Goal: Transaction & Acquisition: Purchase product/service

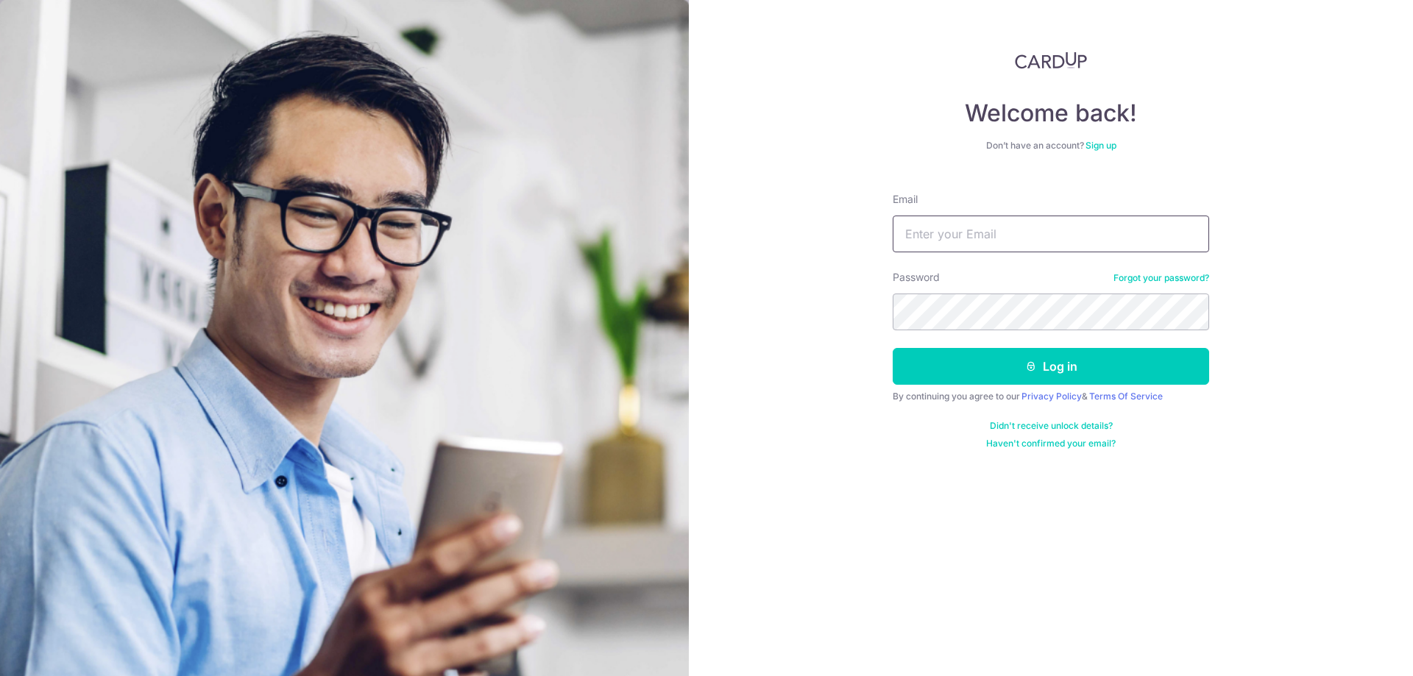
click at [960, 238] on input "Email" at bounding box center [1050, 234] width 316 height 37
type input "drklloi@yahoo.com.sg"
click at [979, 356] on button "Log in" at bounding box center [1050, 366] width 316 height 37
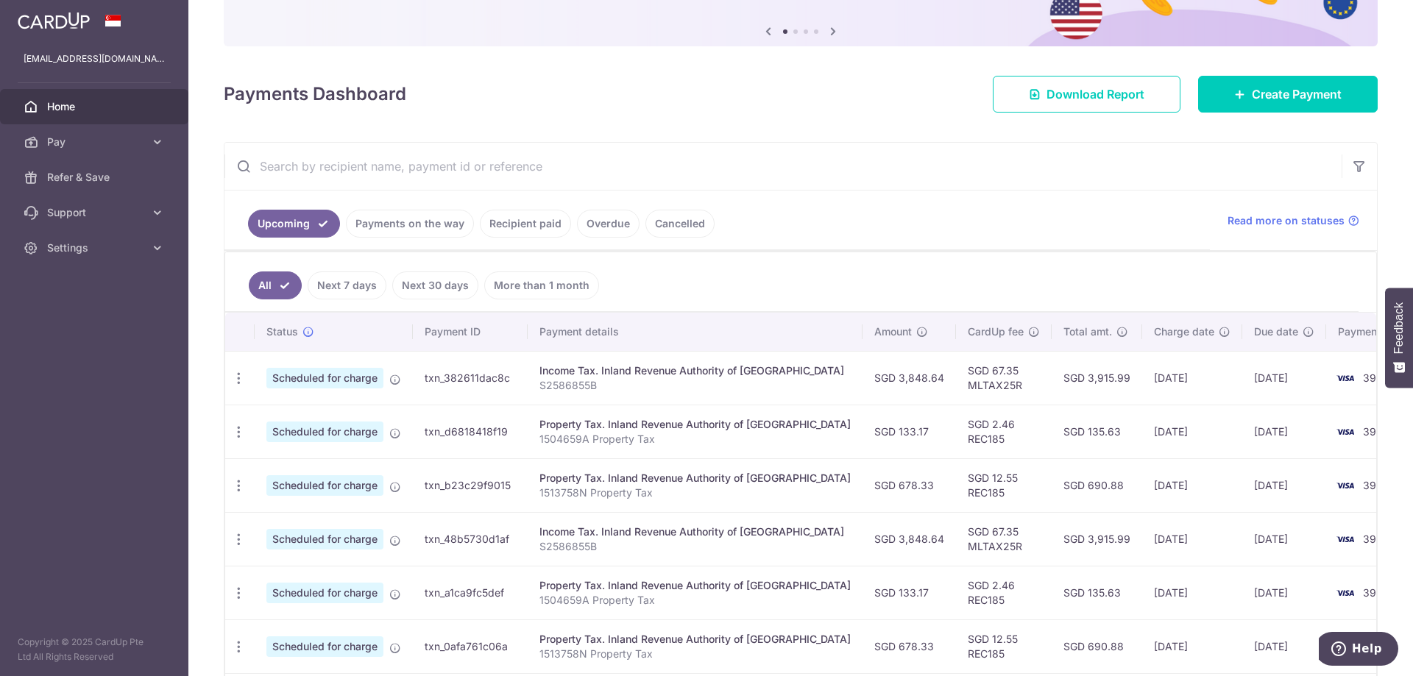
scroll to position [147, 0]
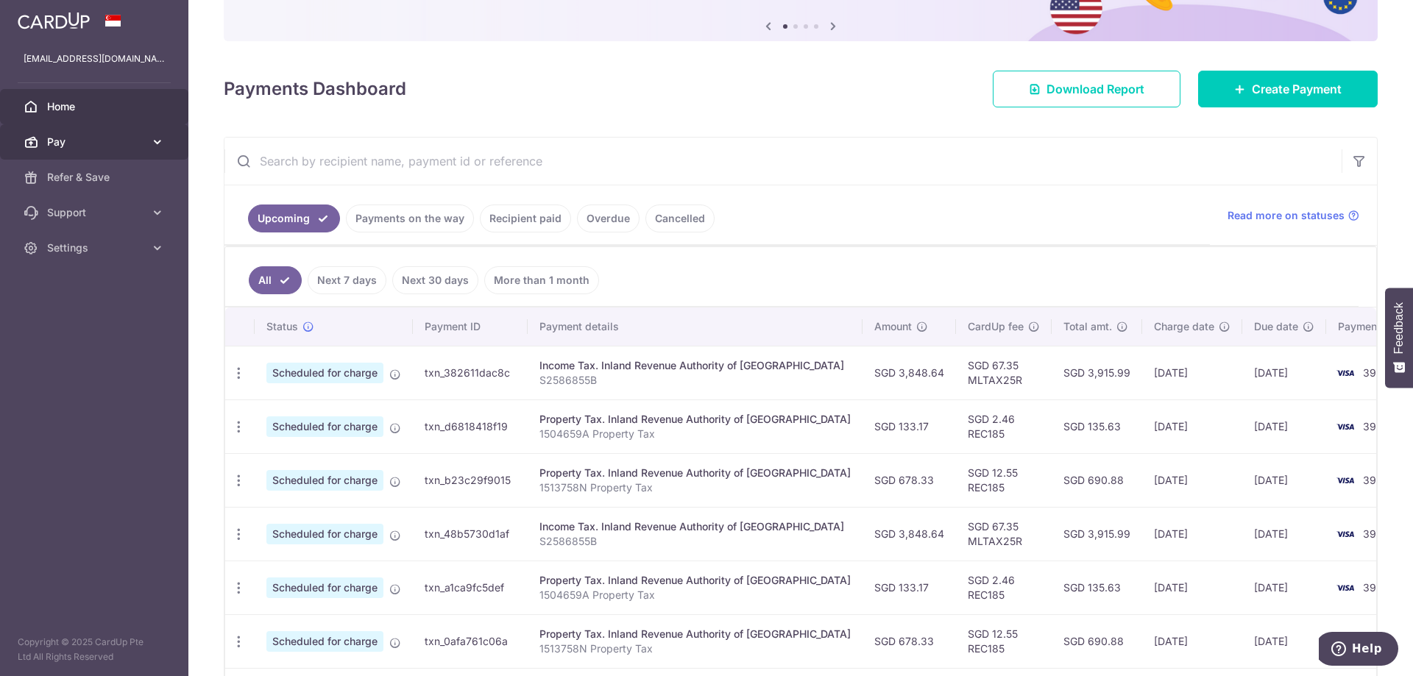
click at [80, 141] on span "Pay" at bounding box center [95, 142] width 97 height 15
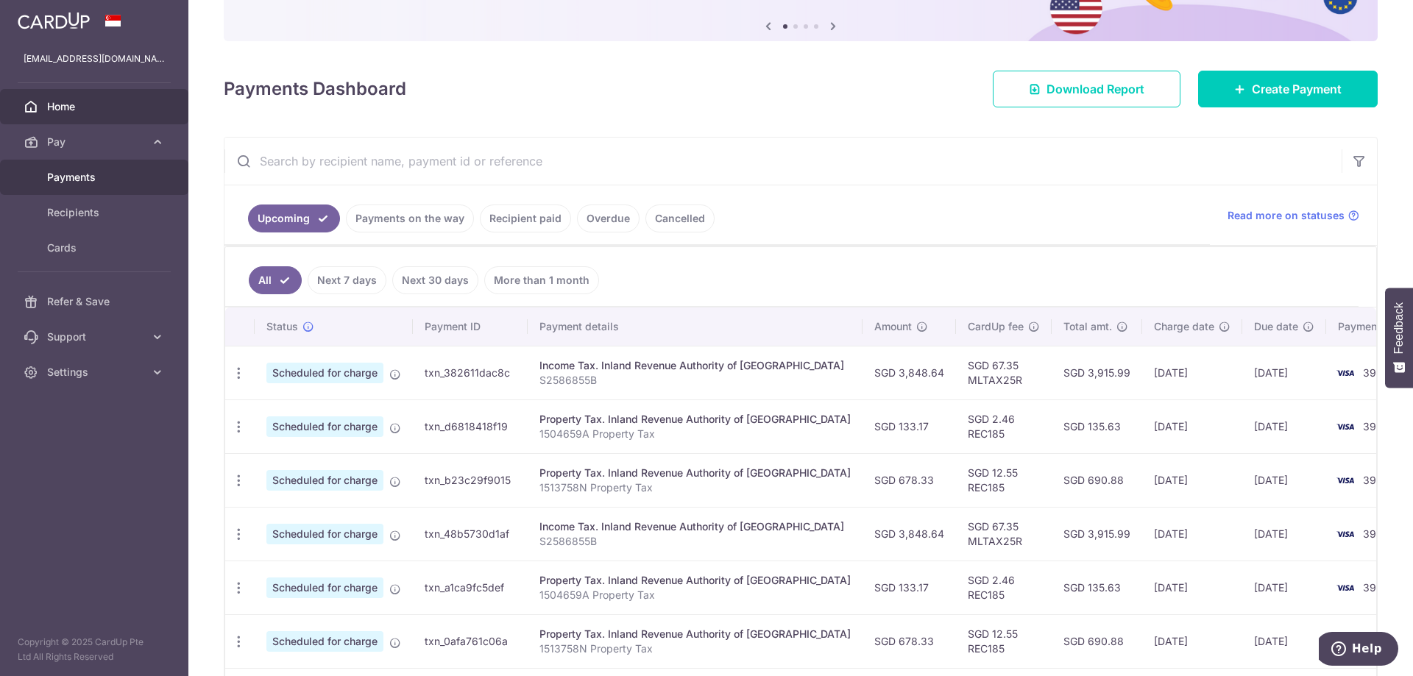
click at [76, 171] on span "Payments" at bounding box center [95, 177] width 97 height 15
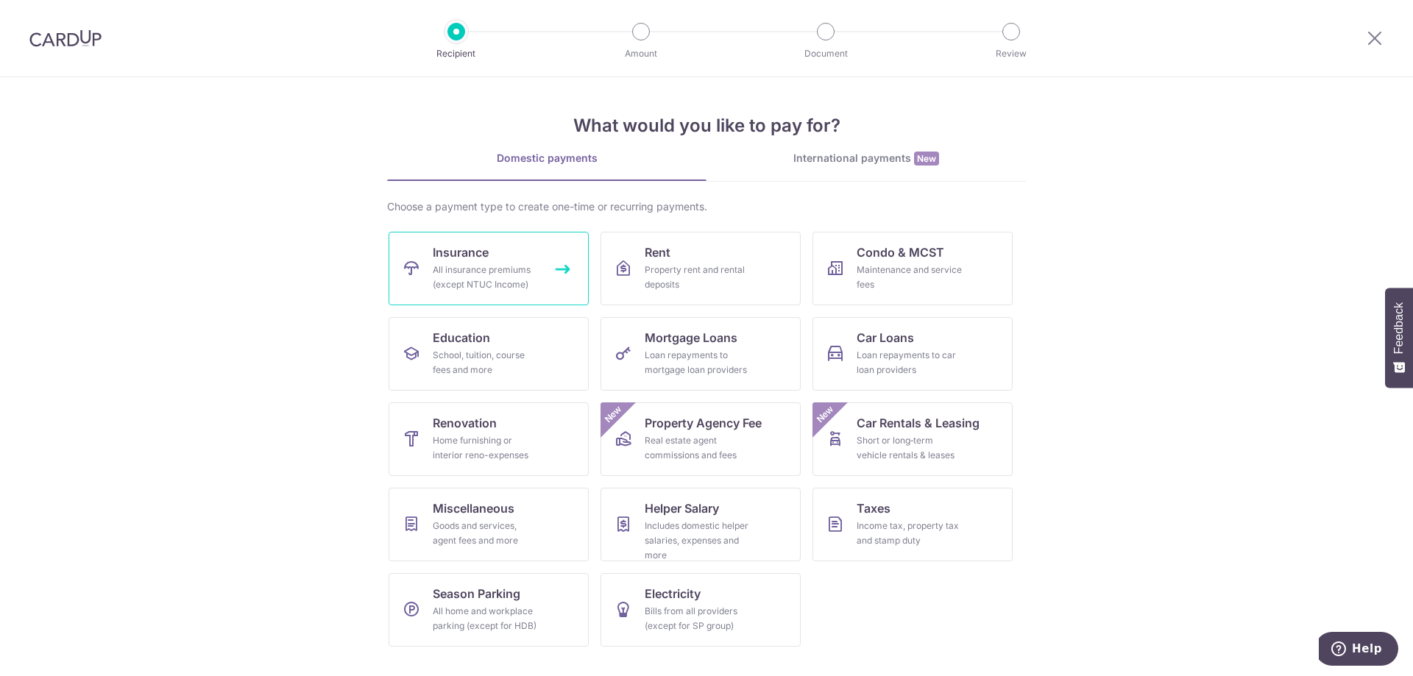
click at [500, 266] on div "All insurance premiums (except NTUC Income)" at bounding box center [486, 277] width 106 height 29
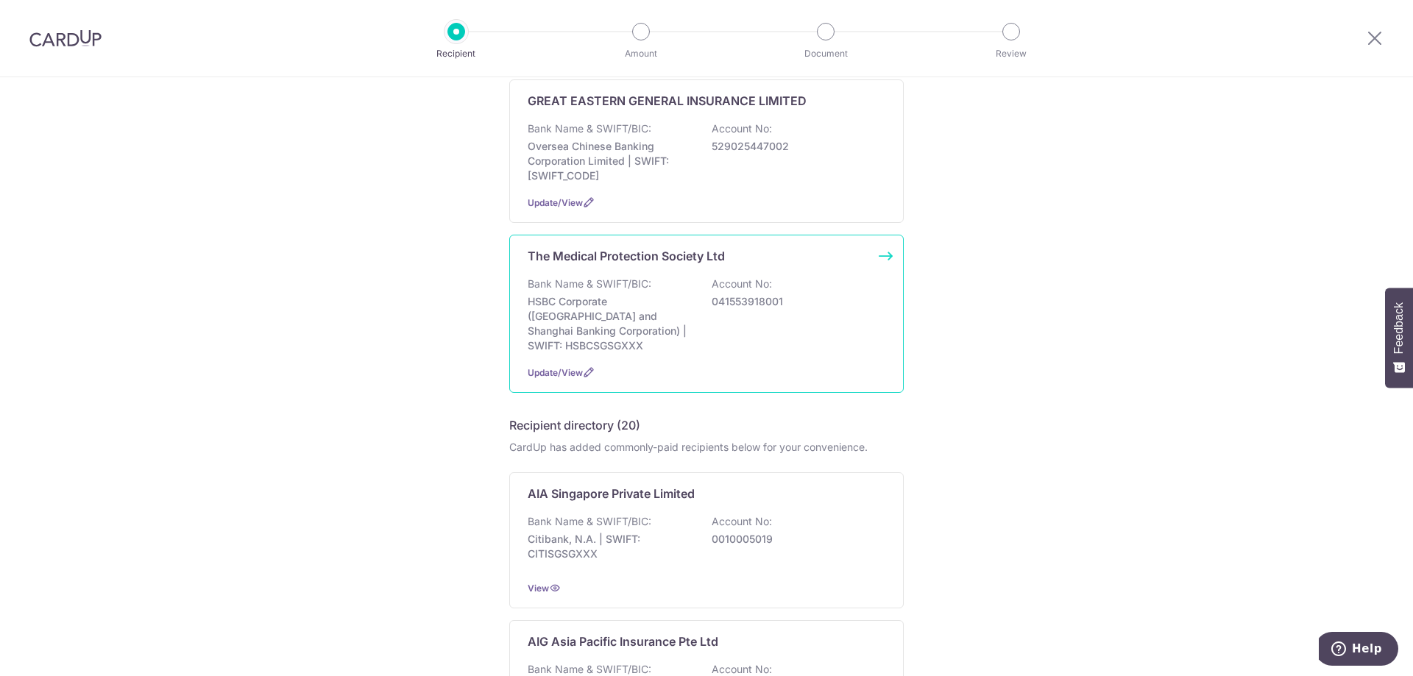
scroll to position [515, 0]
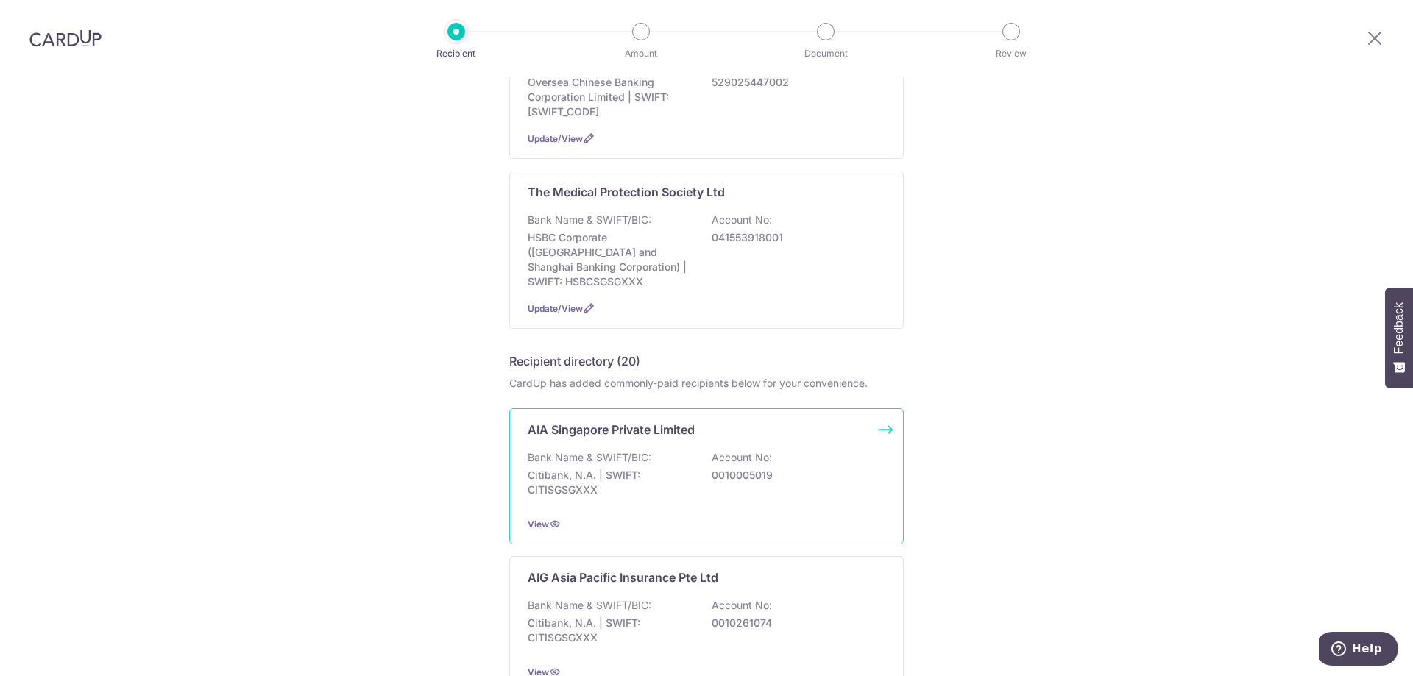
click at [667, 486] on div "Bank Name & SWIFT/BIC: Citibank, N.A. | SWIFT: CITISGSGXXX Account No: 00100050…" at bounding box center [707, 477] width 358 height 54
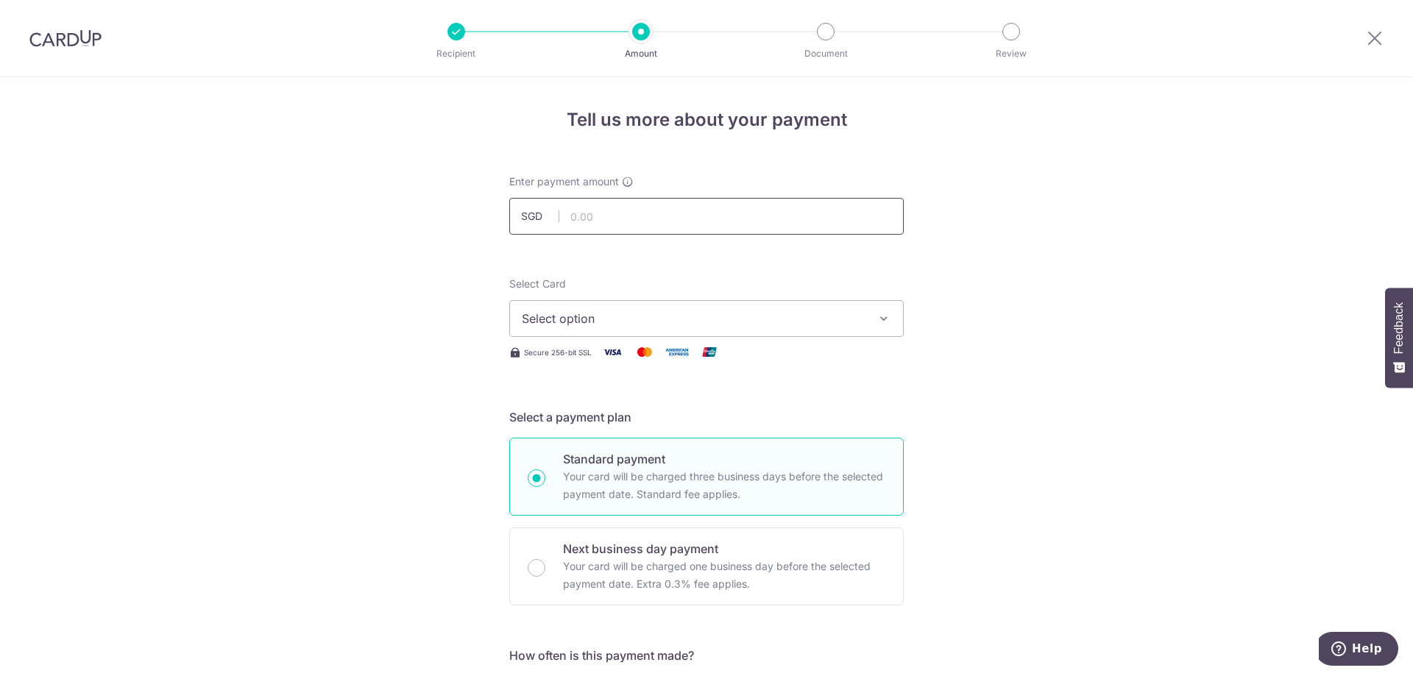
click at [647, 213] on input "text" at bounding box center [706, 216] width 394 height 37
type input "702.00"
click at [681, 312] on span "Select option" at bounding box center [693, 319] width 343 height 18
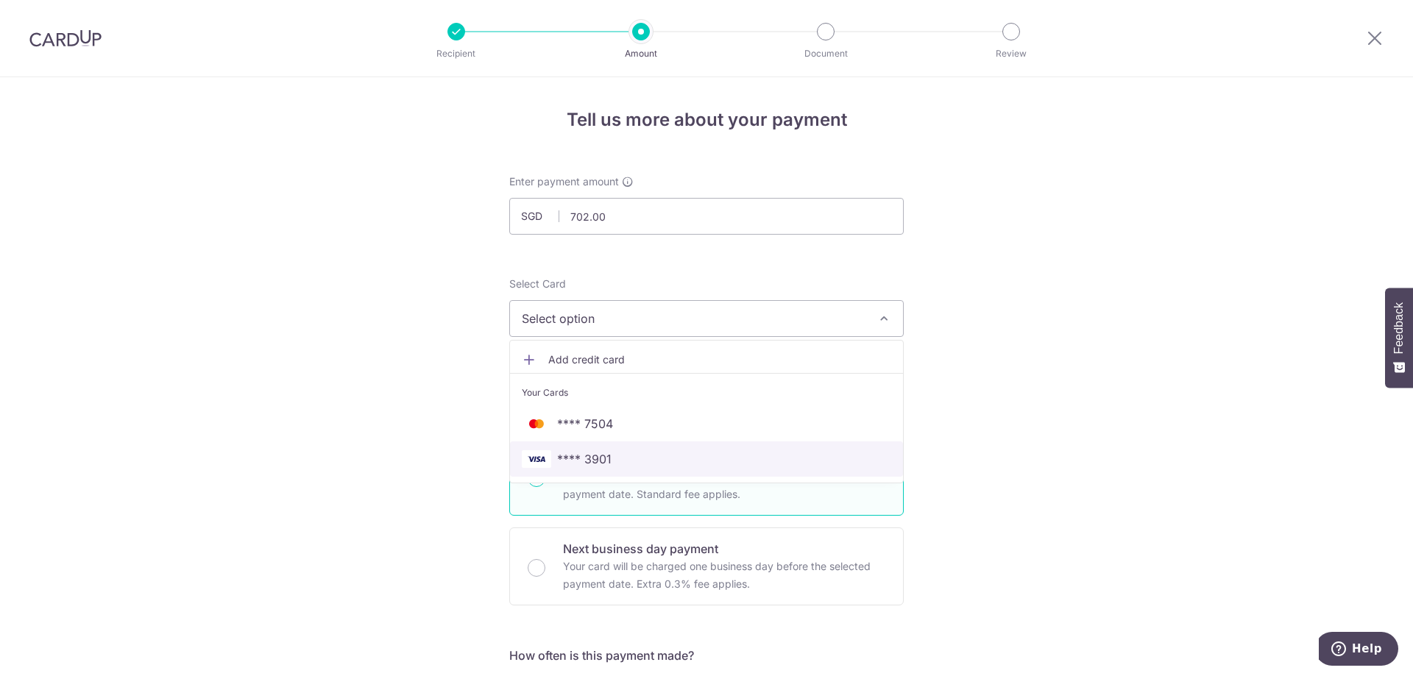
click at [637, 461] on span "**** 3901" at bounding box center [706, 459] width 369 height 18
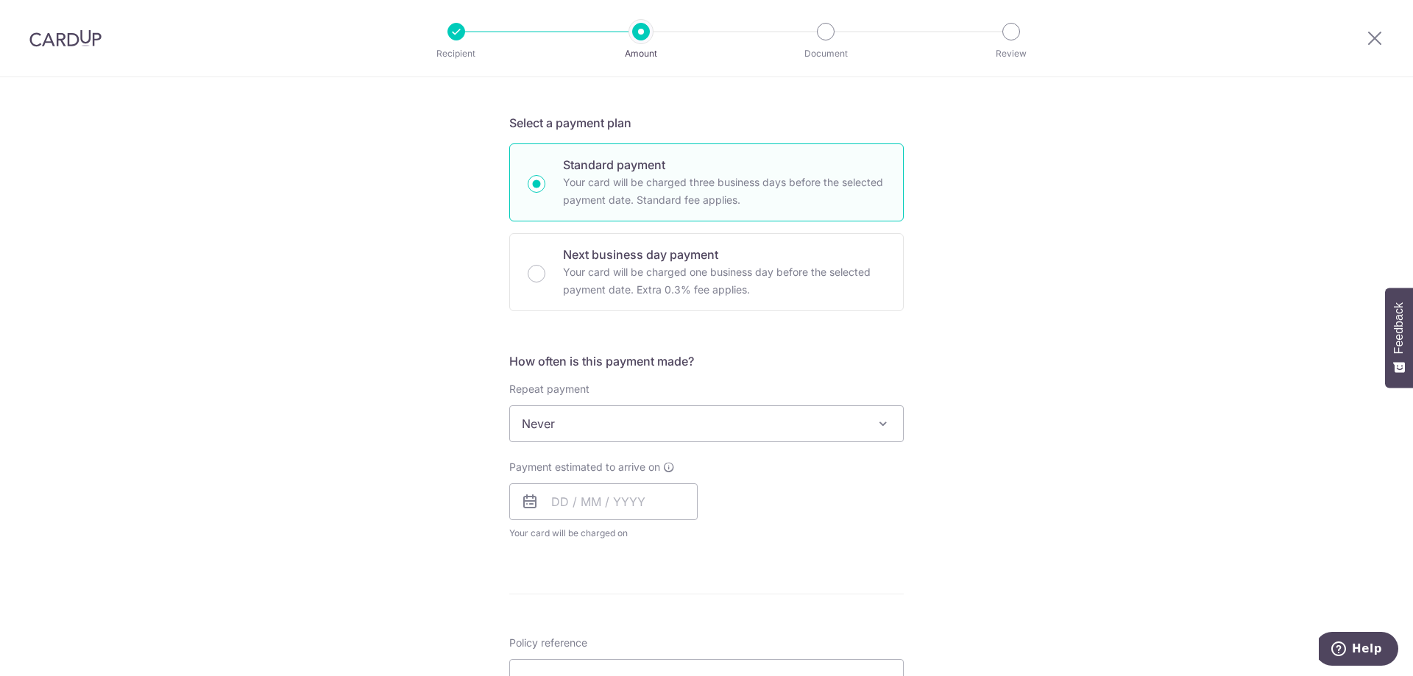
scroll to position [368, 0]
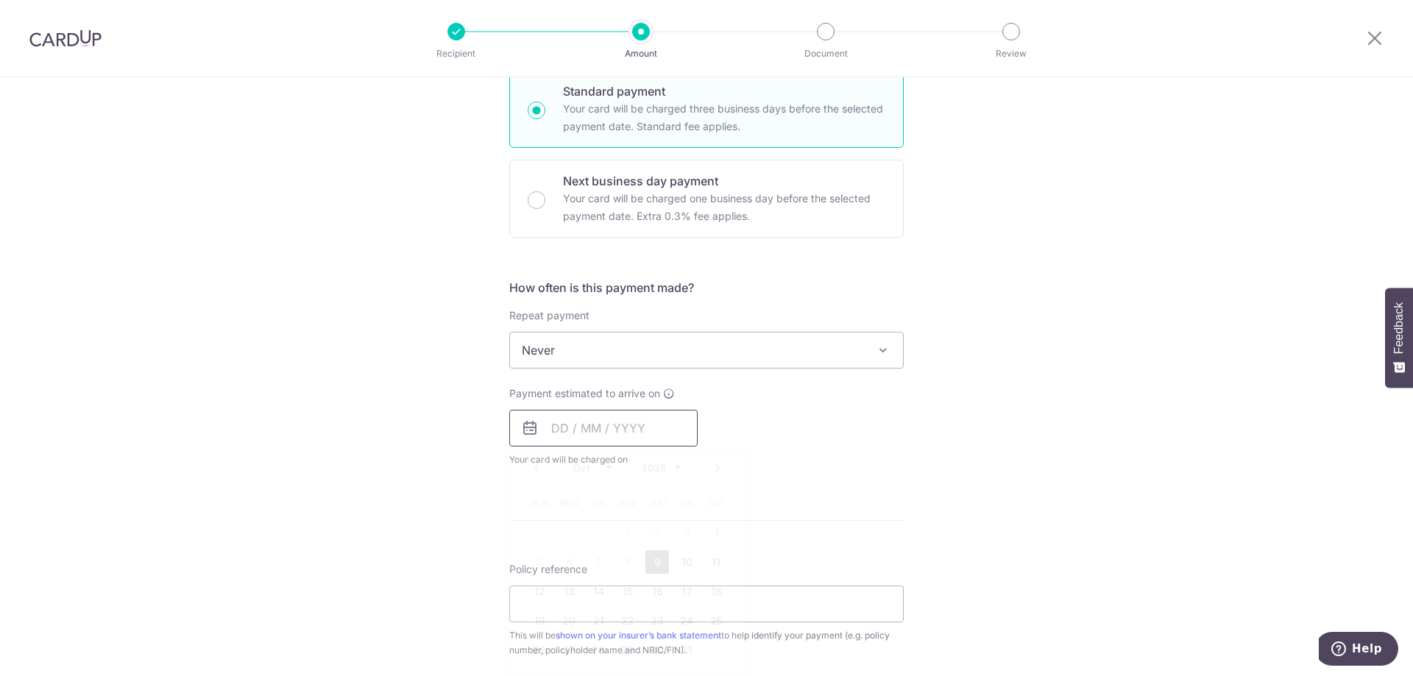
click at [622, 426] on input "text" at bounding box center [603, 428] width 188 height 37
click at [656, 561] on link "9" at bounding box center [657, 562] width 24 height 24
type input "09/10/2025"
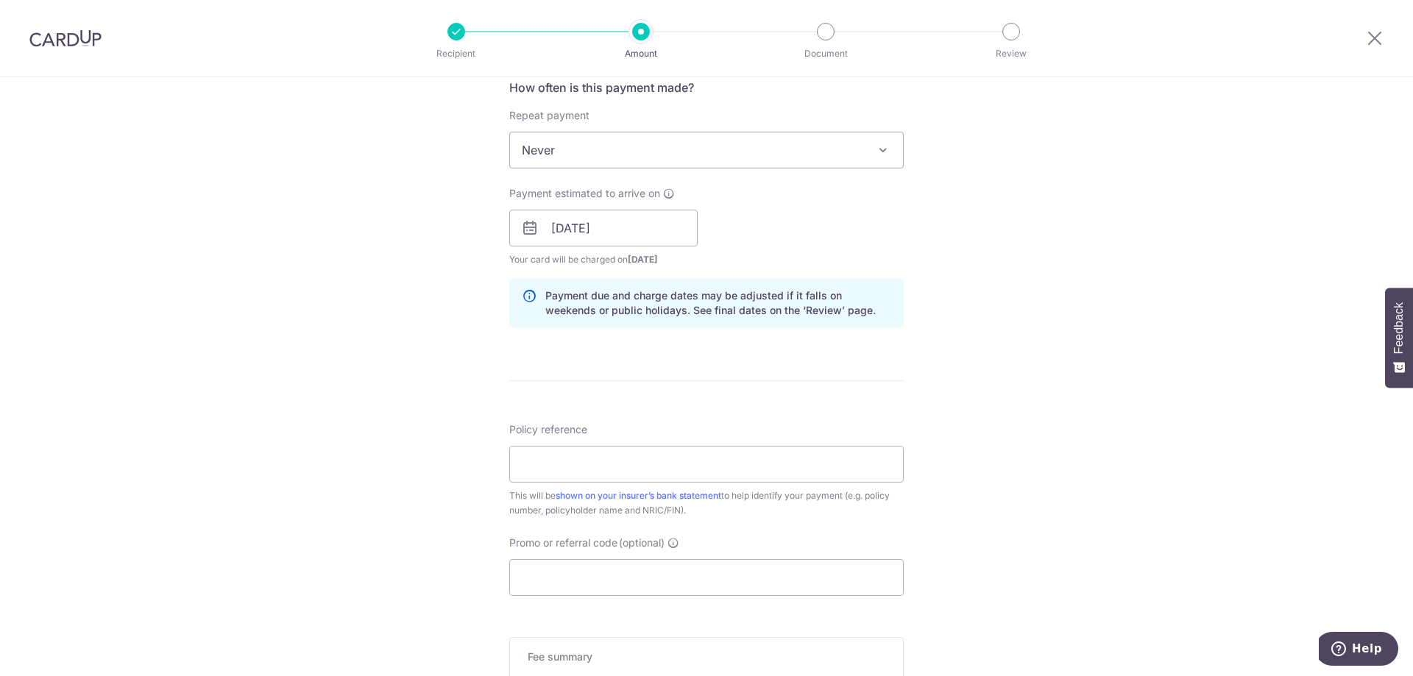
scroll to position [589, 0]
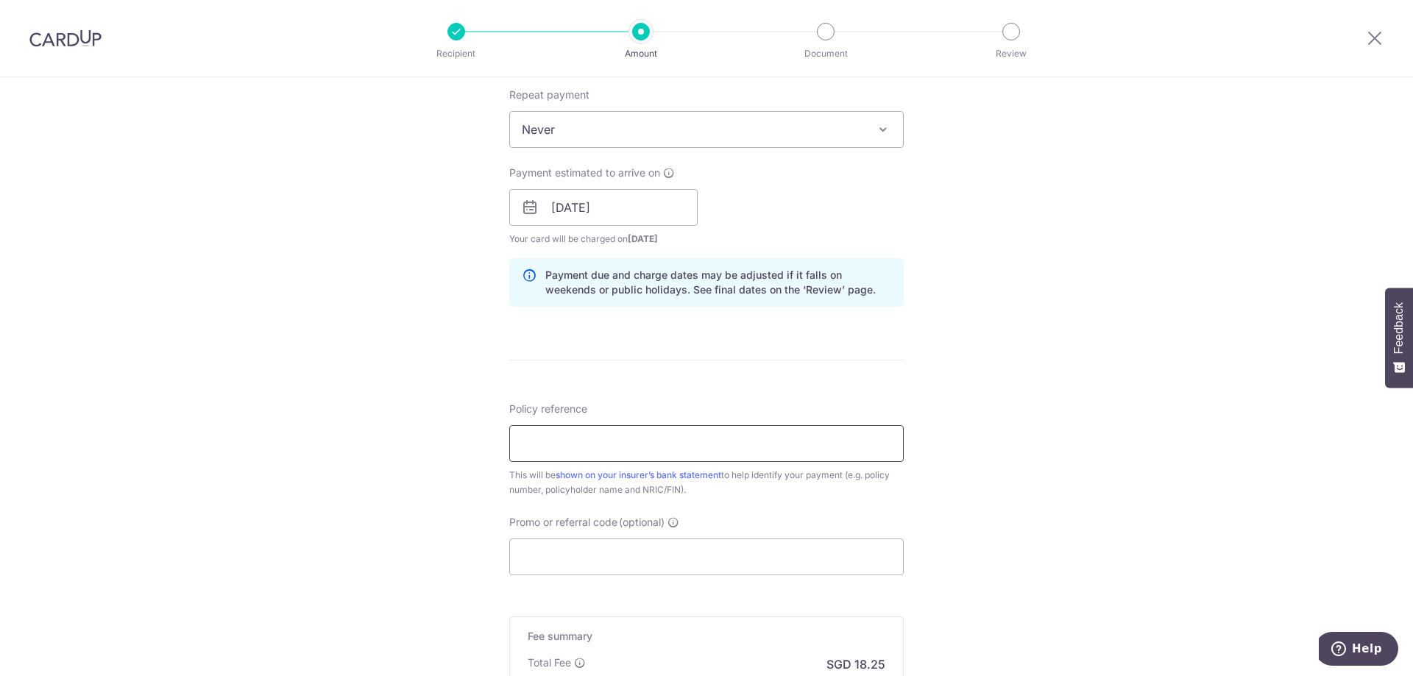
click at [627, 447] on input "Policy reference" at bounding box center [706, 443] width 394 height 37
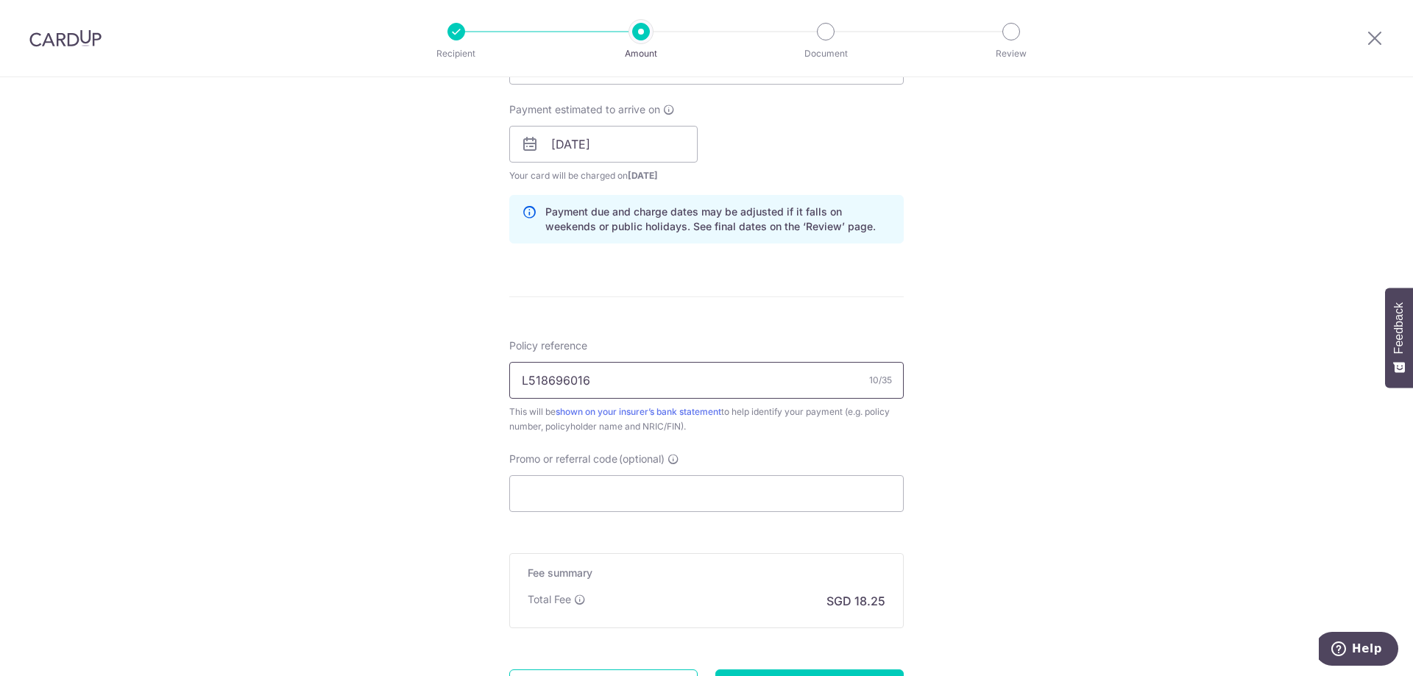
scroll to position [792, 0]
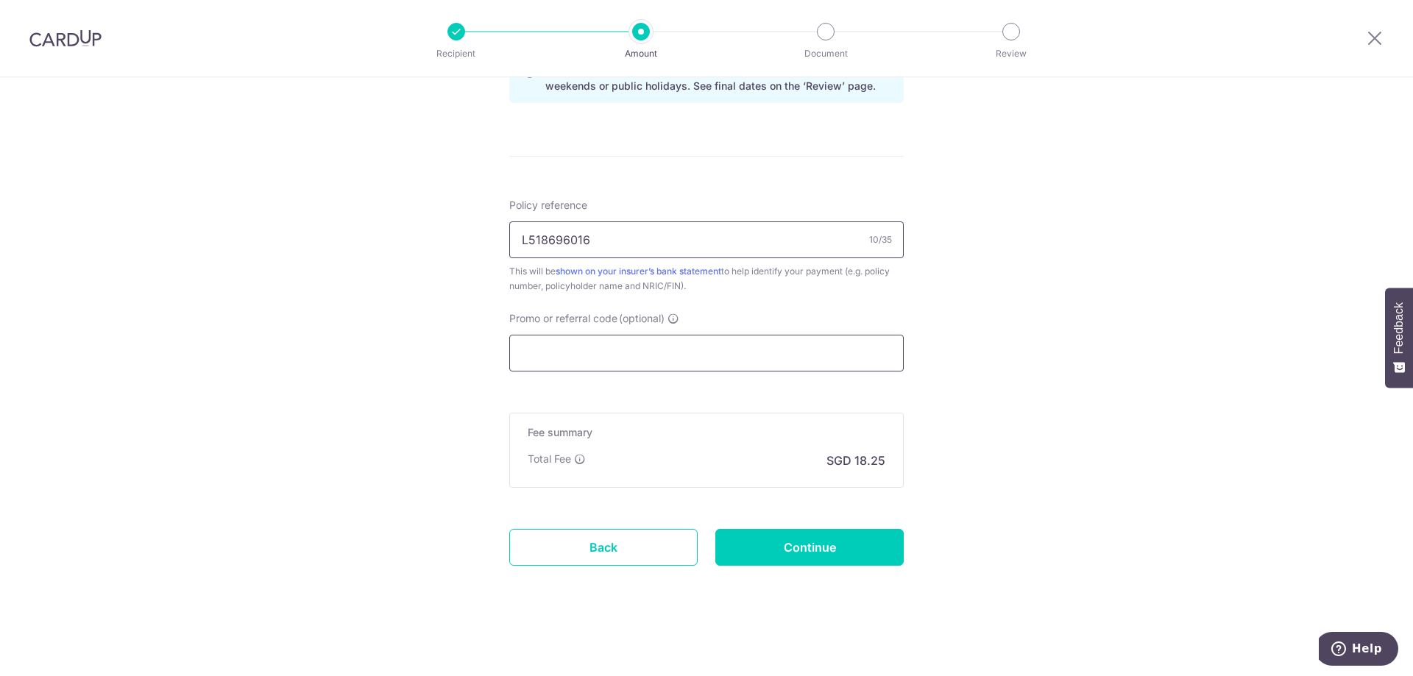
type input "L518696016"
click at [576, 358] on input "Promo or referral code (optional)" at bounding box center [706, 353] width 394 height 37
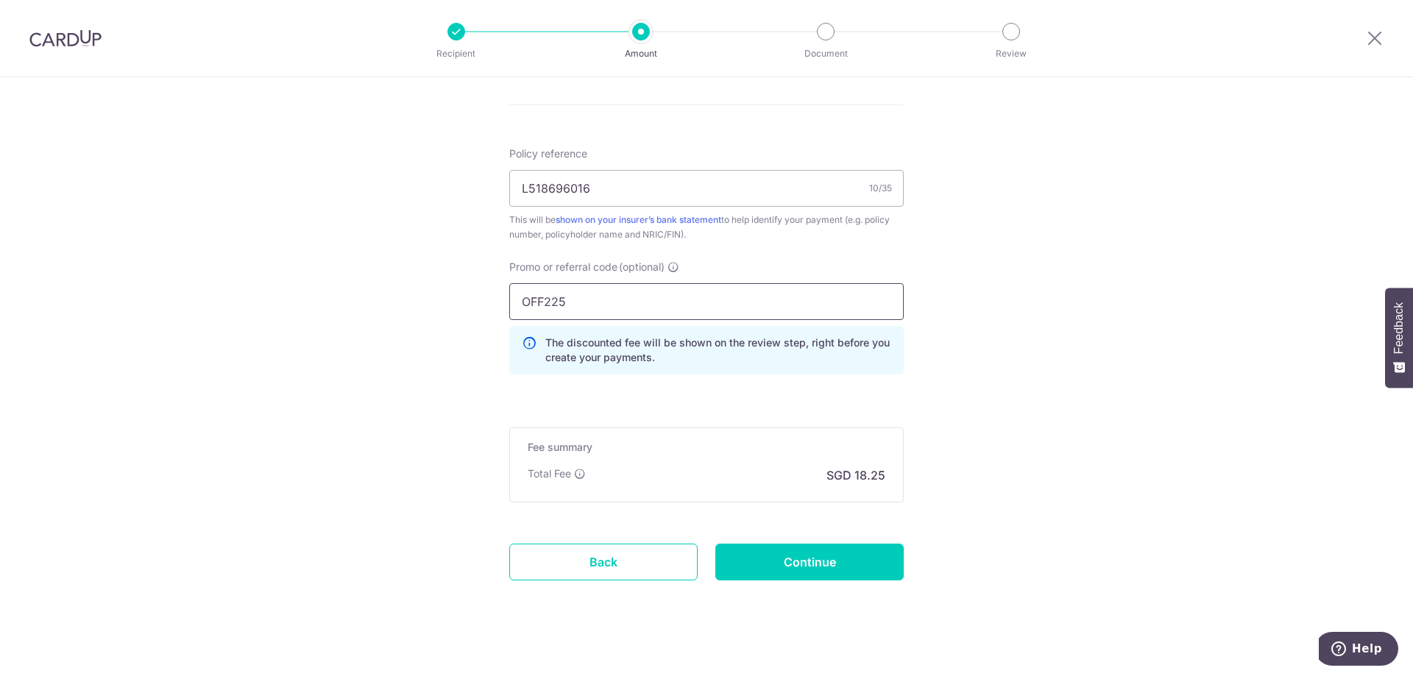
scroll to position [859, 0]
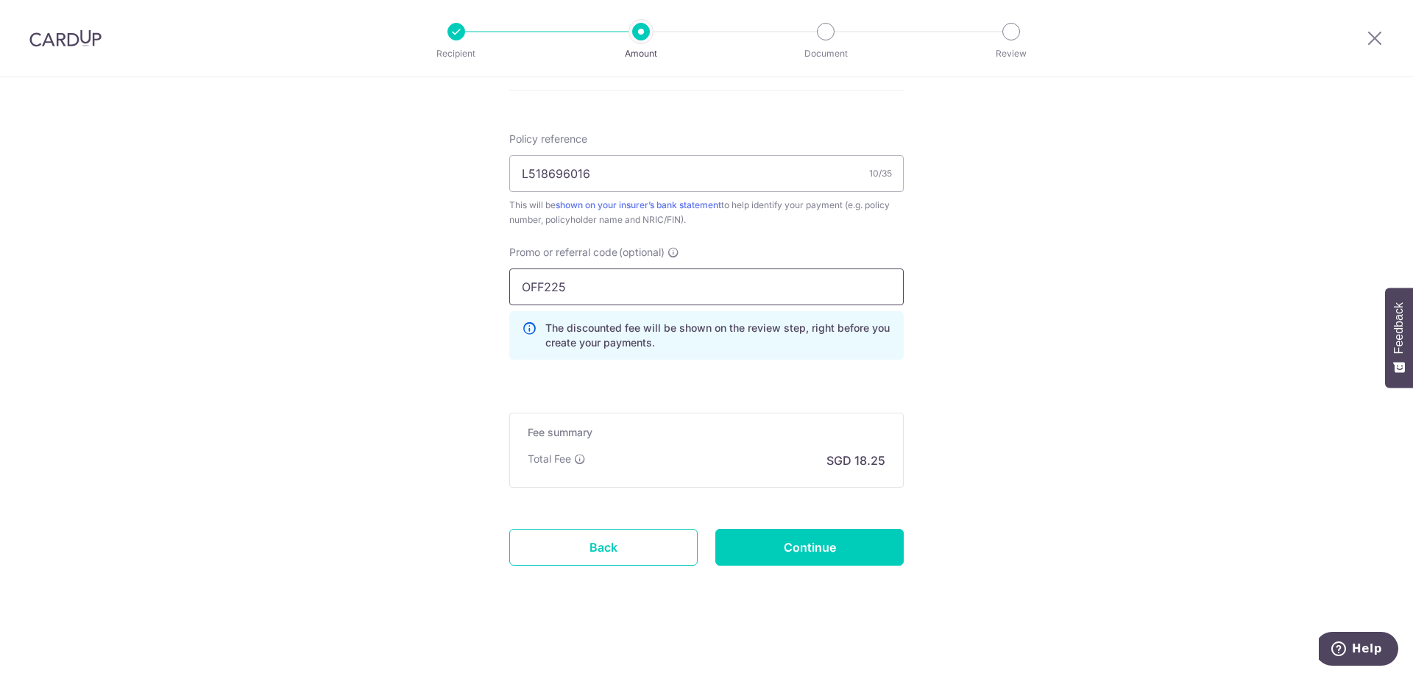
drag, startPoint x: 576, startPoint y: 283, endPoint x: 487, endPoint y: 292, distance: 89.5
paste input "CBC90NV"
type input "OCBC90NV"
click at [817, 550] on input "Continue" at bounding box center [809, 547] width 188 height 37
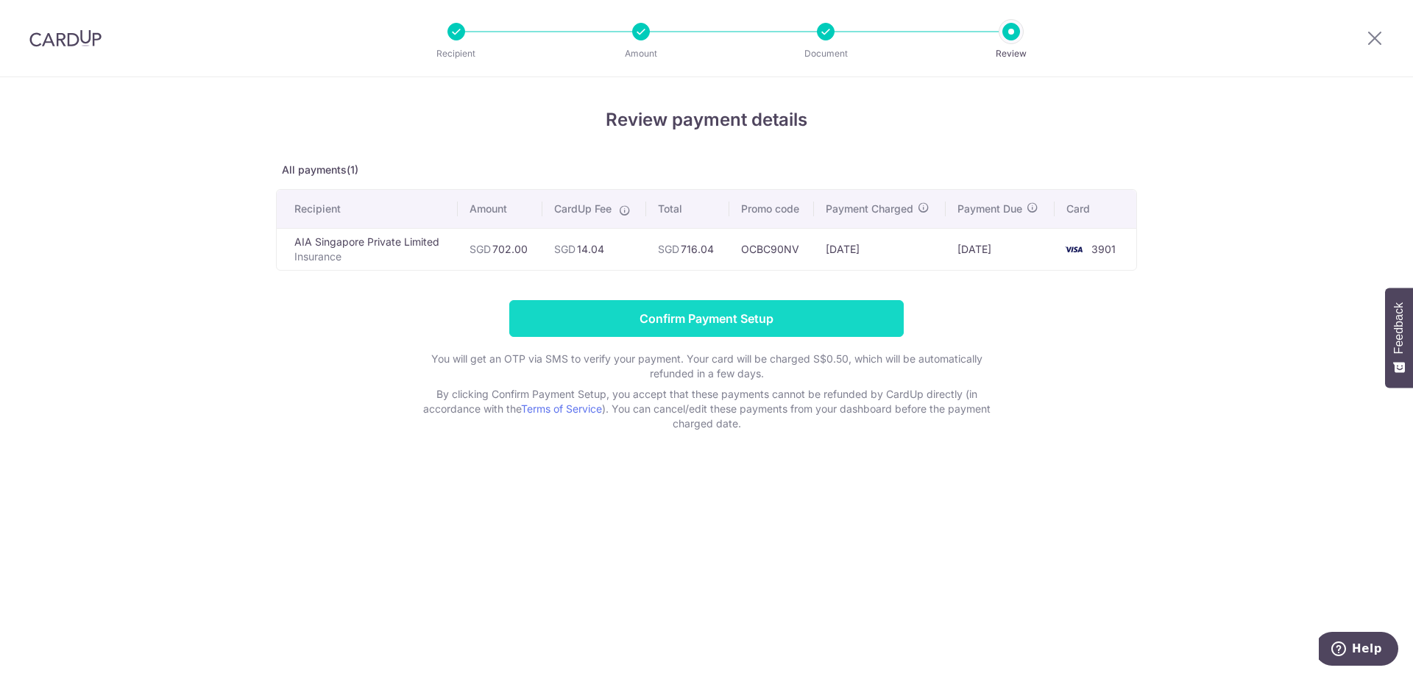
click at [747, 318] on input "Confirm Payment Setup" at bounding box center [706, 318] width 394 height 37
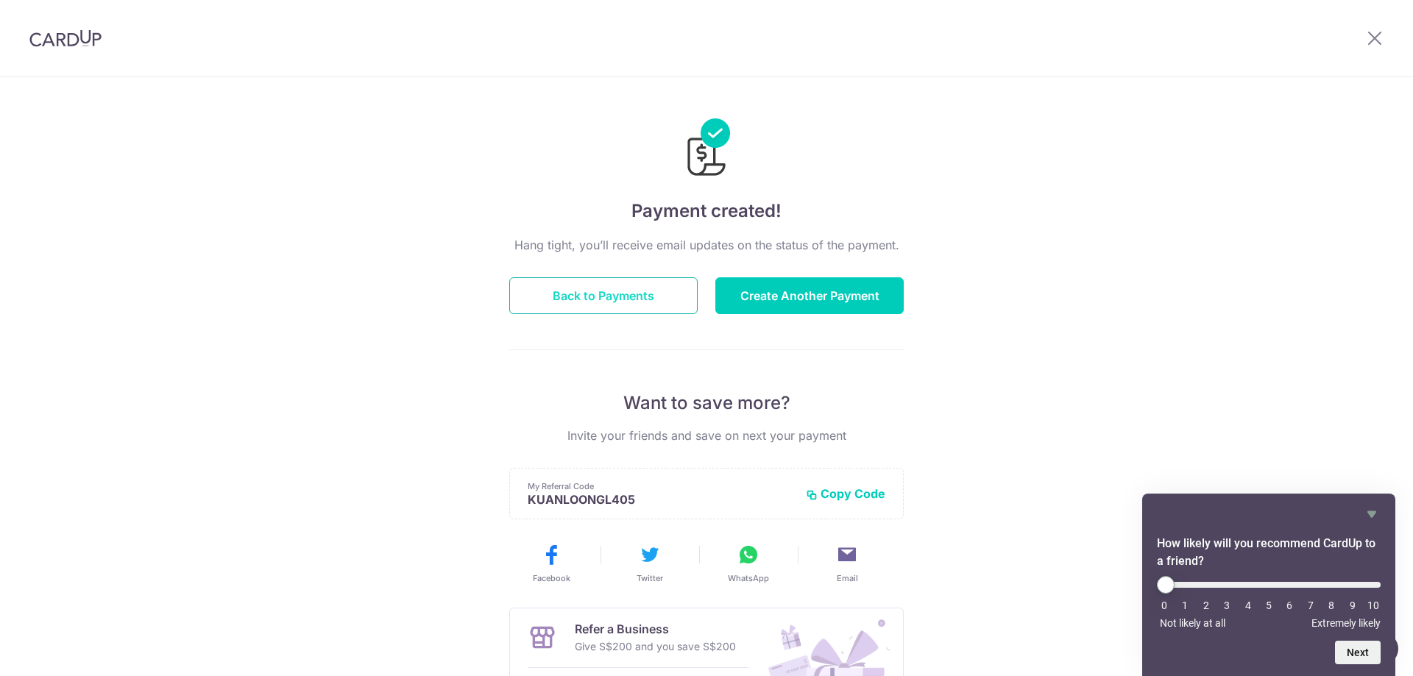
click at [639, 301] on button "Back to Payments" at bounding box center [603, 295] width 188 height 37
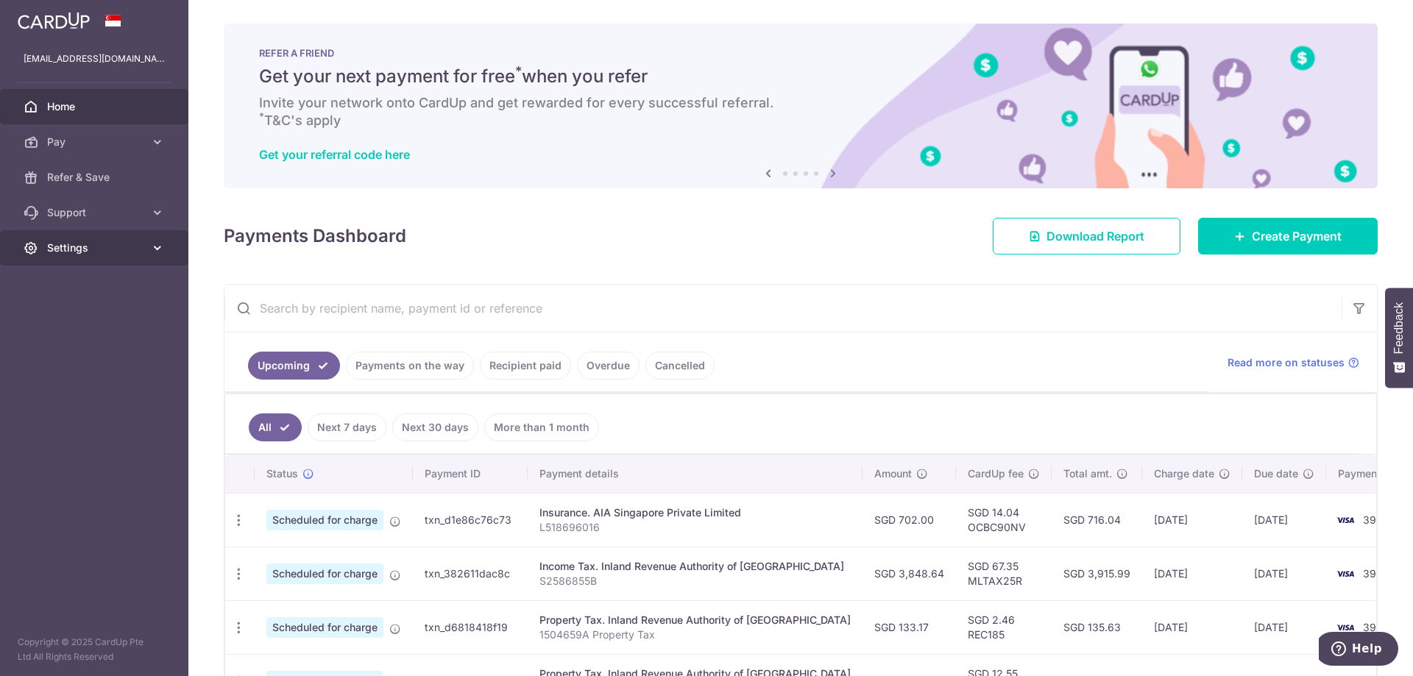
click at [85, 246] on span "Settings" at bounding box center [95, 248] width 97 height 15
click at [74, 316] on span "Logout" at bounding box center [95, 318] width 97 height 15
